Goal: Task Accomplishment & Management: Use online tool/utility

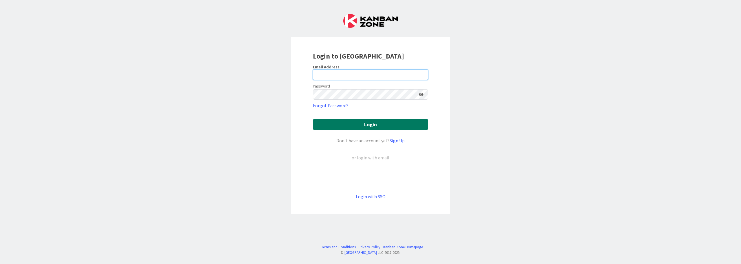
type input "[PERSON_NAME][EMAIL_ADDRESS][PERSON_NAME][DOMAIN_NAME]"
click at [375, 127] on button "Login" at bounding box center [370, 124] width 115 height 11
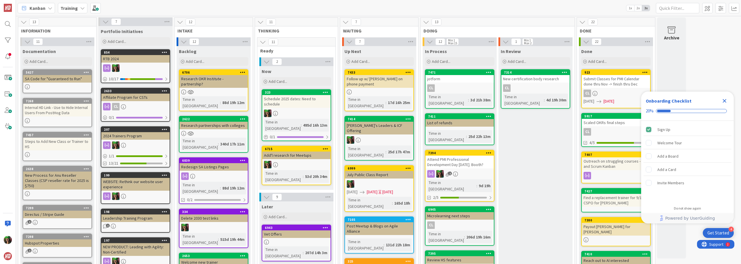
click at [73, 5] on b "Training" at bounding box center [68, 8] width 17 height 6
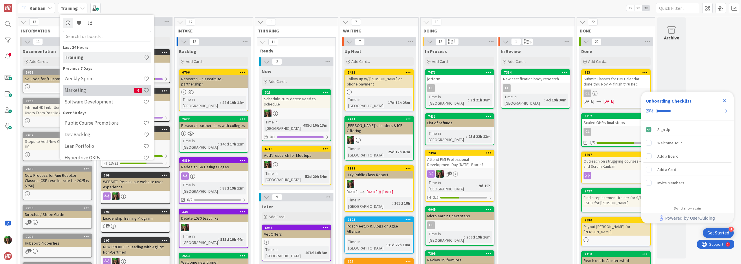
click at [100, 90] on h4 "Marketing" at bounding box center [100, 90] width 70 height 6
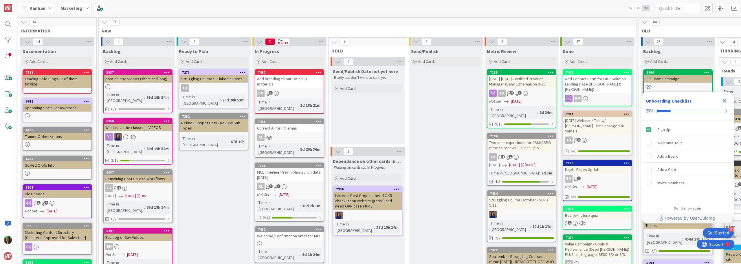
click at [725, 101] on icon "Close Checklist" at bounding box center [725, 101] width 4 height 4
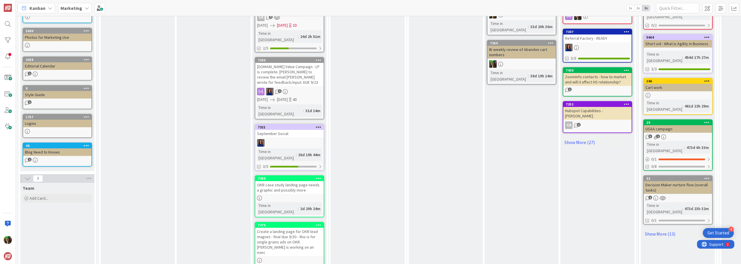
scroll to position [322, 0]
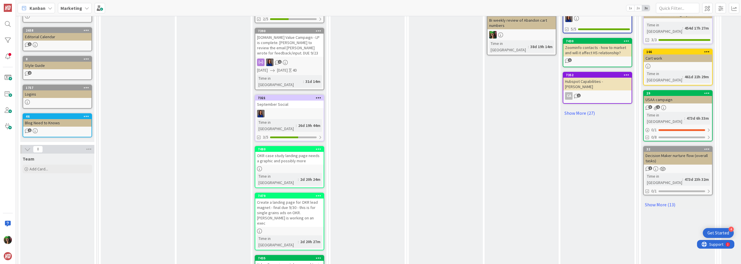
scroll to position [409, 0]
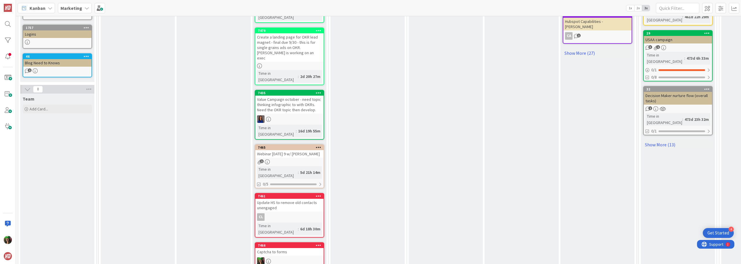
click at [78, 11] on span "Marketing" at bounding box center [71, 8] width 22 height 7
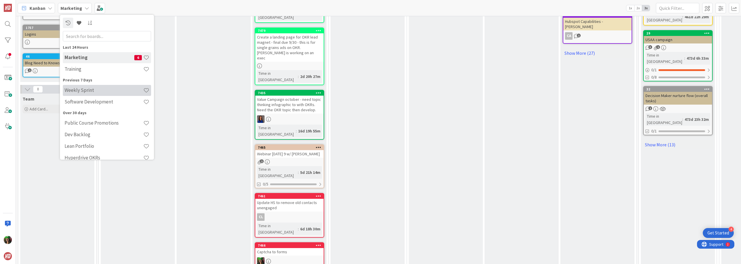
click at [85, 93] on div "Weekly Sprint" at bounding box center [107, 90] width 88 height 11
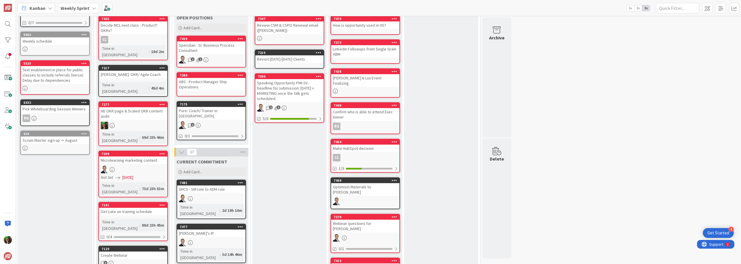
scroll to position [58, 0]
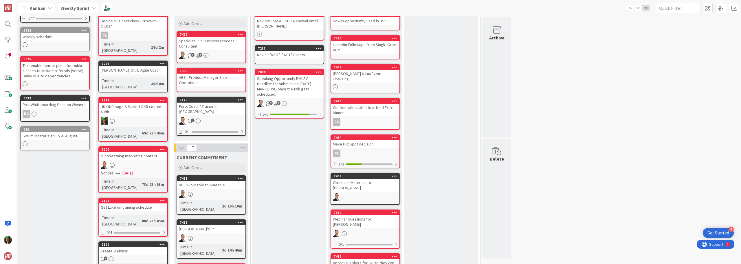
click at [67, 3] on div "Weekly Sprint" at bounding box center [78, 8] width 41 height 10
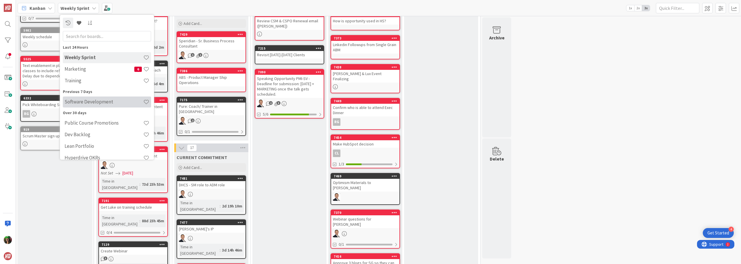
click at [88, 101] on h4 "Software Development" at bounding box center [104, 102] width 79 height 6
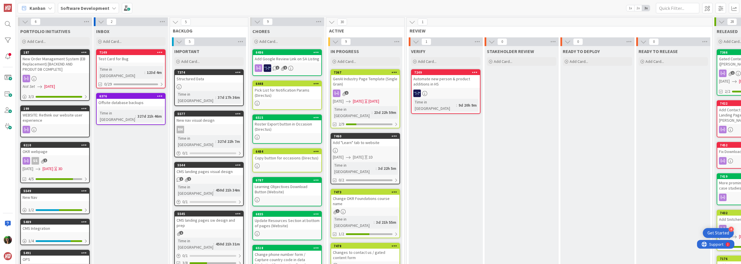
click at [352, 248] on div "Changes to contact us / gated content form" at bounding box center [365, 254] width 68 height 13
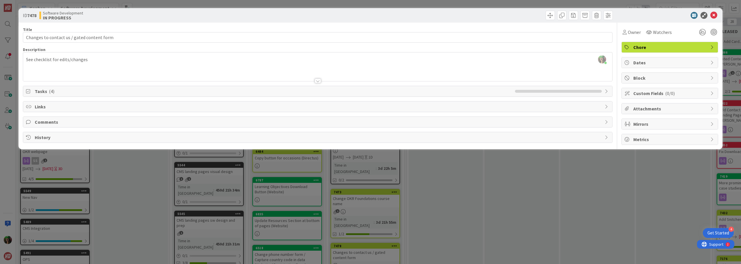
click at [65, 92] on span "Tasks ( 4 )" at bounding box center [273, 91] width 477 height 7
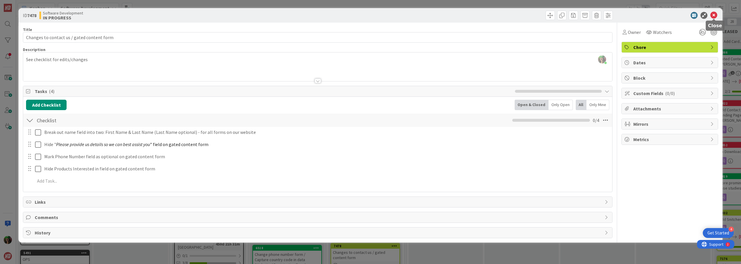
click at [713, 16] on icon at bounding box center [713, 15] width 7 height 7
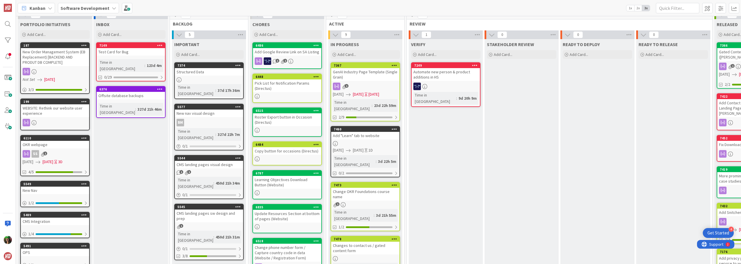
click at [79, 11] on div "Software Development" at bounding box center [88, 8] width 61 height 10
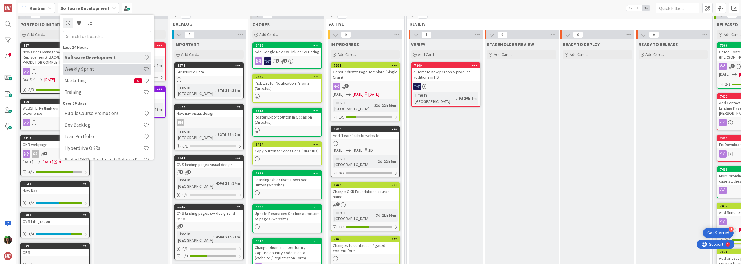
click at [96, 68] on h4 "Weekly Sprint" at bounding box center [104, 69] width 79 height 6
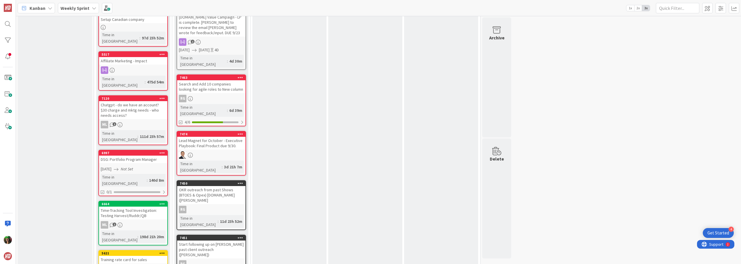
scroll to position [463, 0]
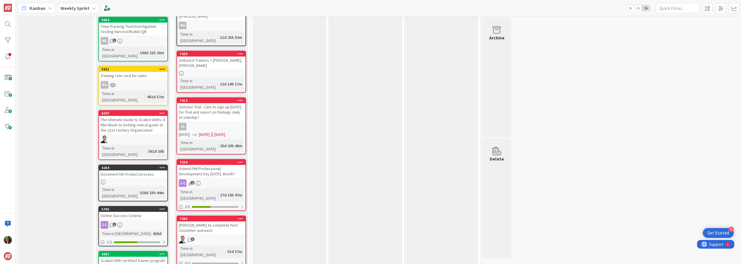
scroll to position [637, 0]
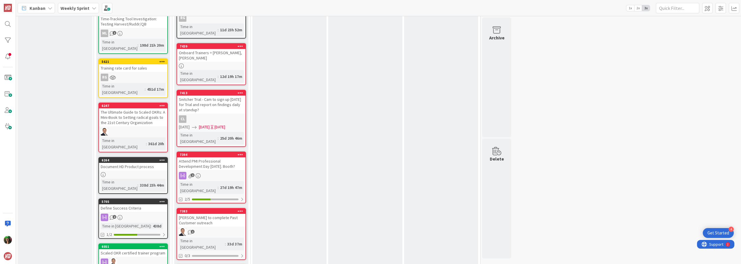
click at [216, 172] on div "2" at bounding box center [211, 176] width 68 height 8
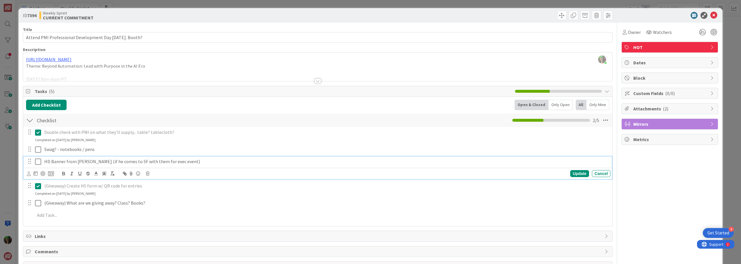
click at [52, 162] on p "HD Banner from [PERSON_NAME] (if he comes to SF with them for exec event)" at bounding box center [326, 161] width 564 height 7
click at [190, 163] on p "HD Banner from [PERSON_NAME] (if he comes to SF with them for exec event)" at bounding box center [326, 161] width 564 height 7
click at [38, 162] on icon at bounding box center [38, 161] width 6 height 7
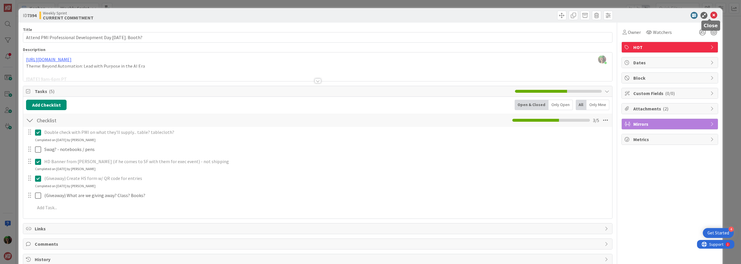
click at [710, 15] on icon at bounding box center [713, 15] width 7 height 7
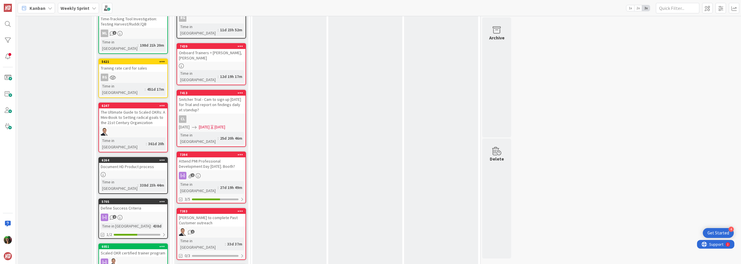
click at [216, 151] on link "7394 Attend PMI Professional Development Day [DATE]. Booth? 2 Time in [GEOGRAPH…" at bounding box center [211, 177] width 69 height 52
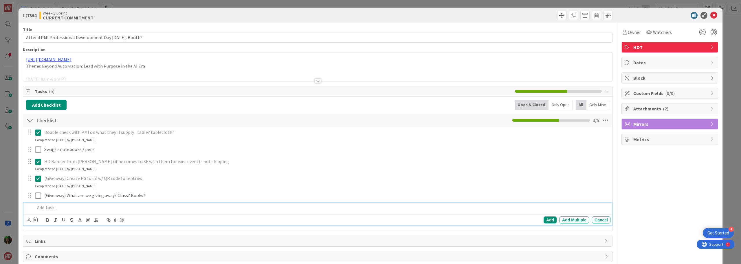
click at [59, 207] on p at bounding box center [321, 207] width 573 height 7
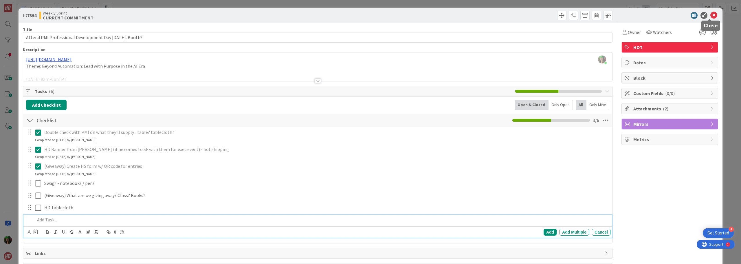
click at [710, 16] on icon at bounding box center [713, 15] width 7 height 7
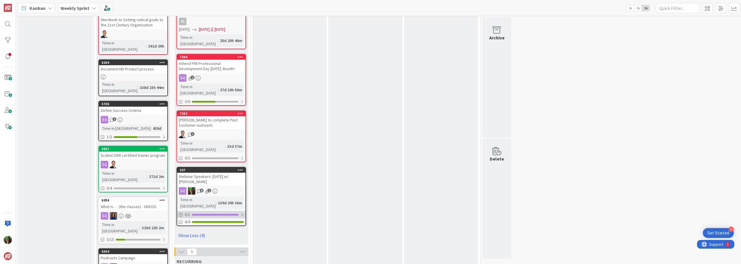
scroll to position [752, 0]
